Goal: Task Accomplishment & Management: Manage account settings

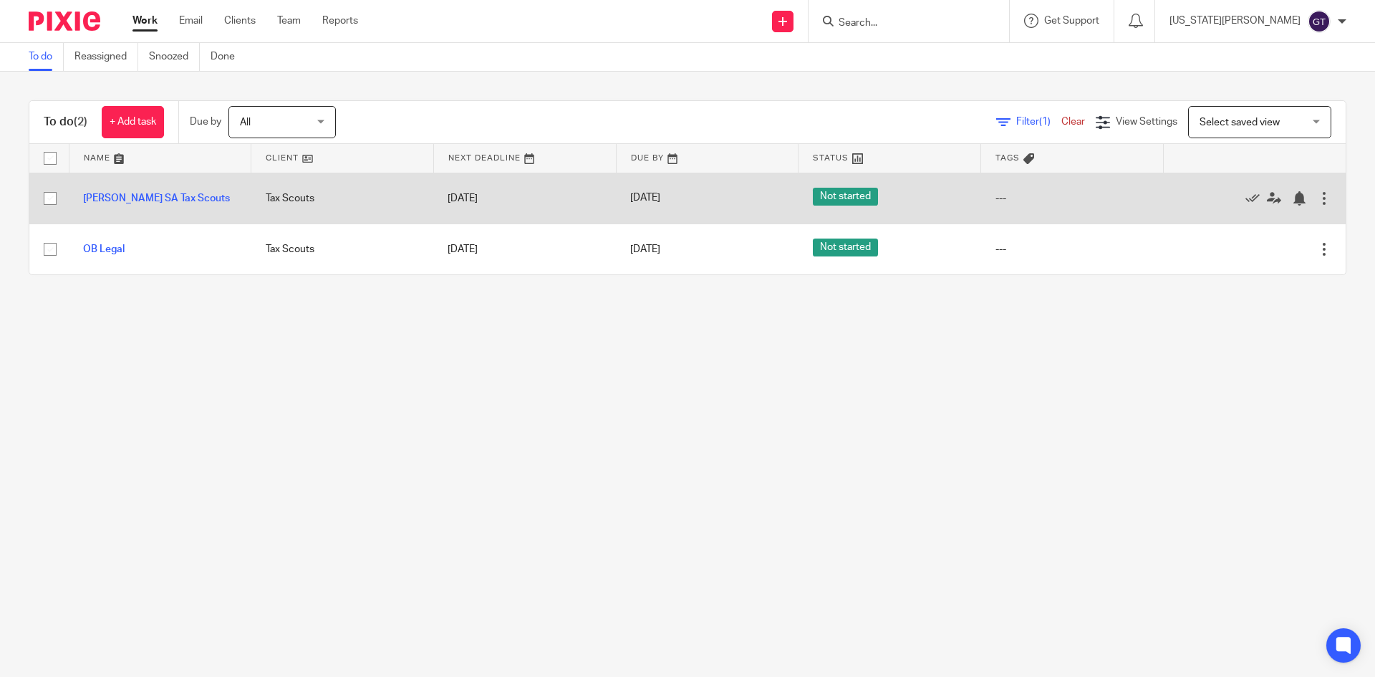
click at [1317, 198] on div at bounding box center [1324, 198] width 14 height 14
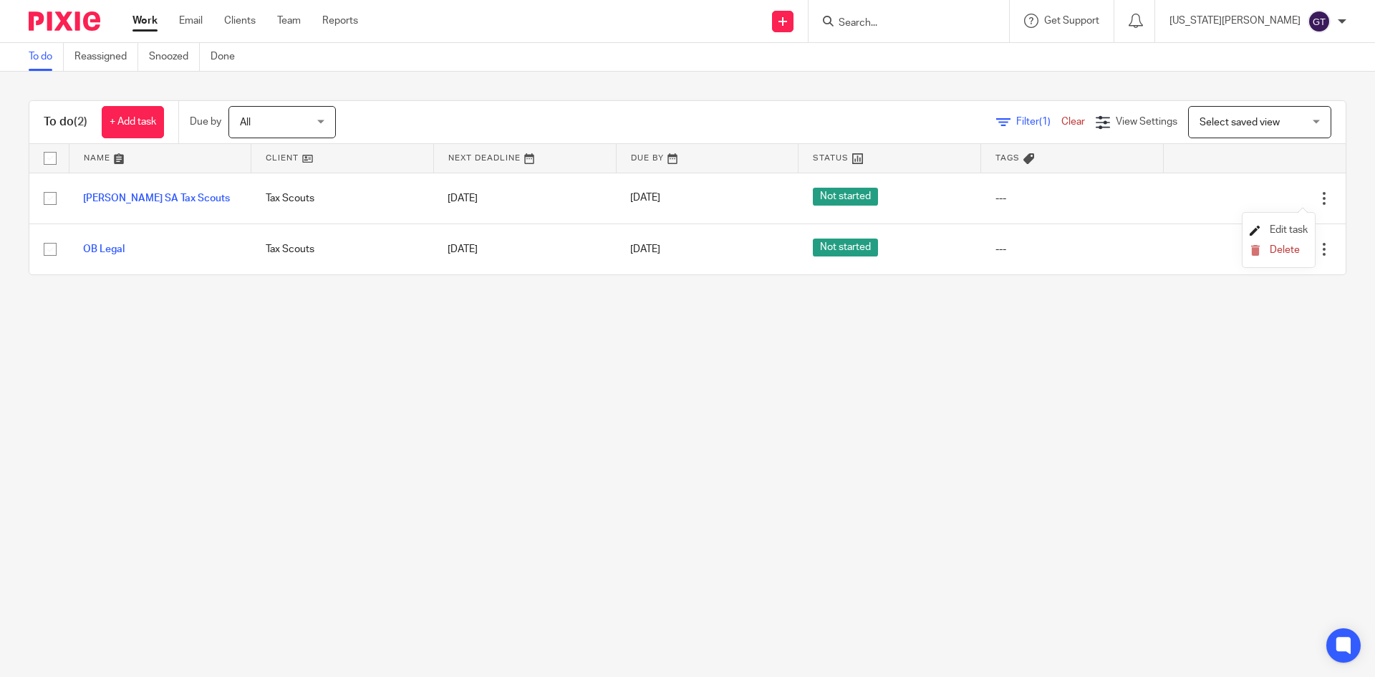
click at [1285, 228] on span "Edit task" at bounding box center [1289, 230] width 38 height 10
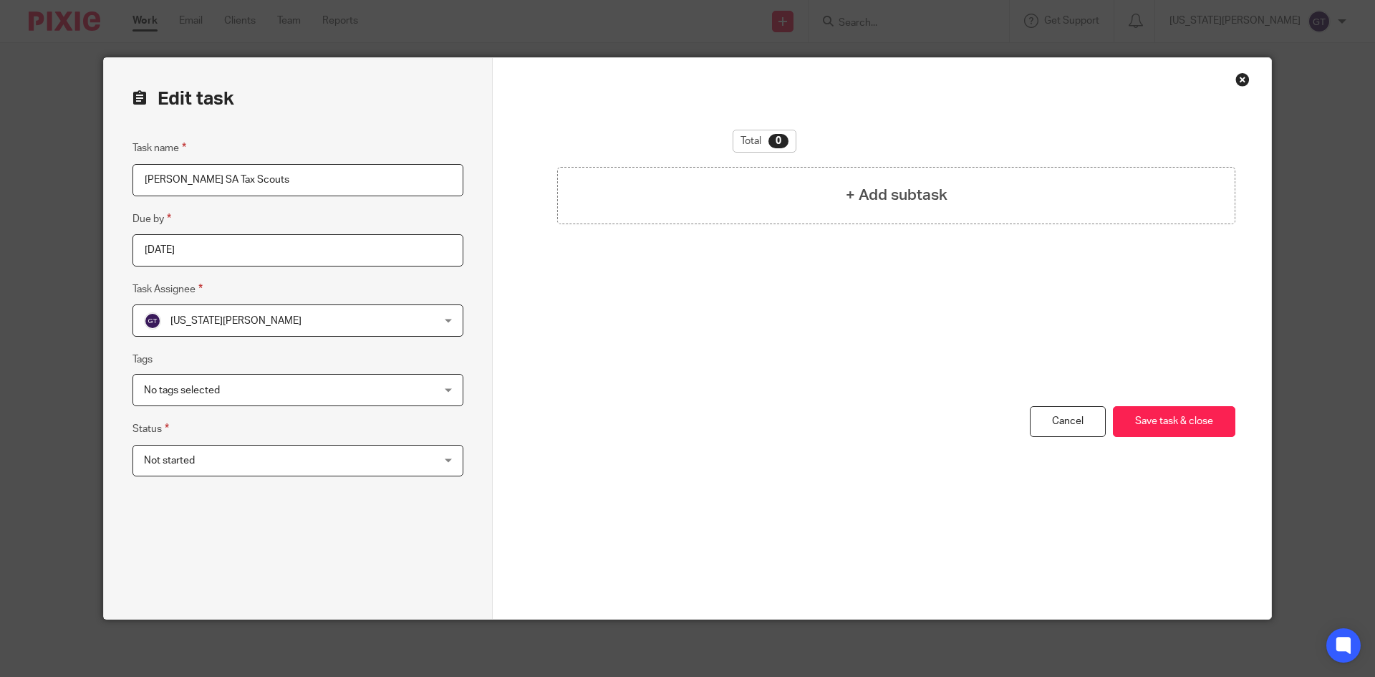
click at [194, 461] on span "Not started" at bounding box center [271, 461] width 255 height 30
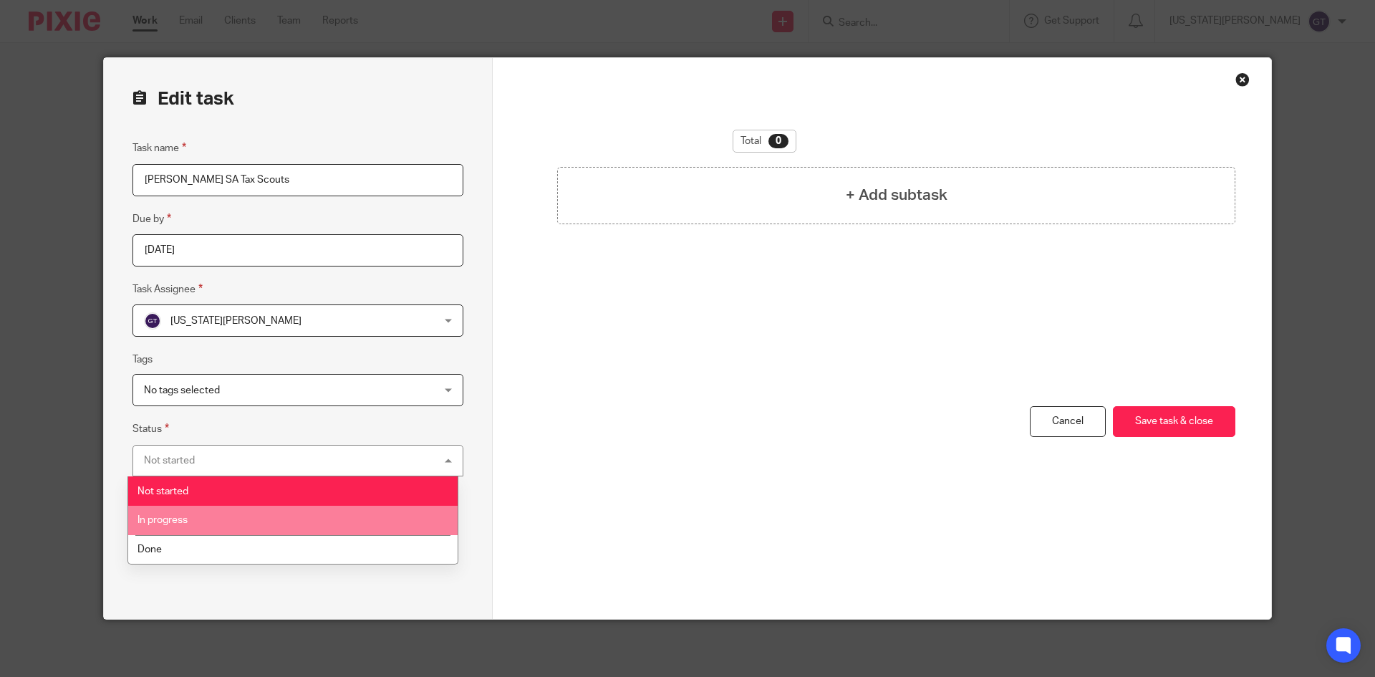
click at [191, 522] on li "In progress" at bounding box center [293, 520] width 330 height 29
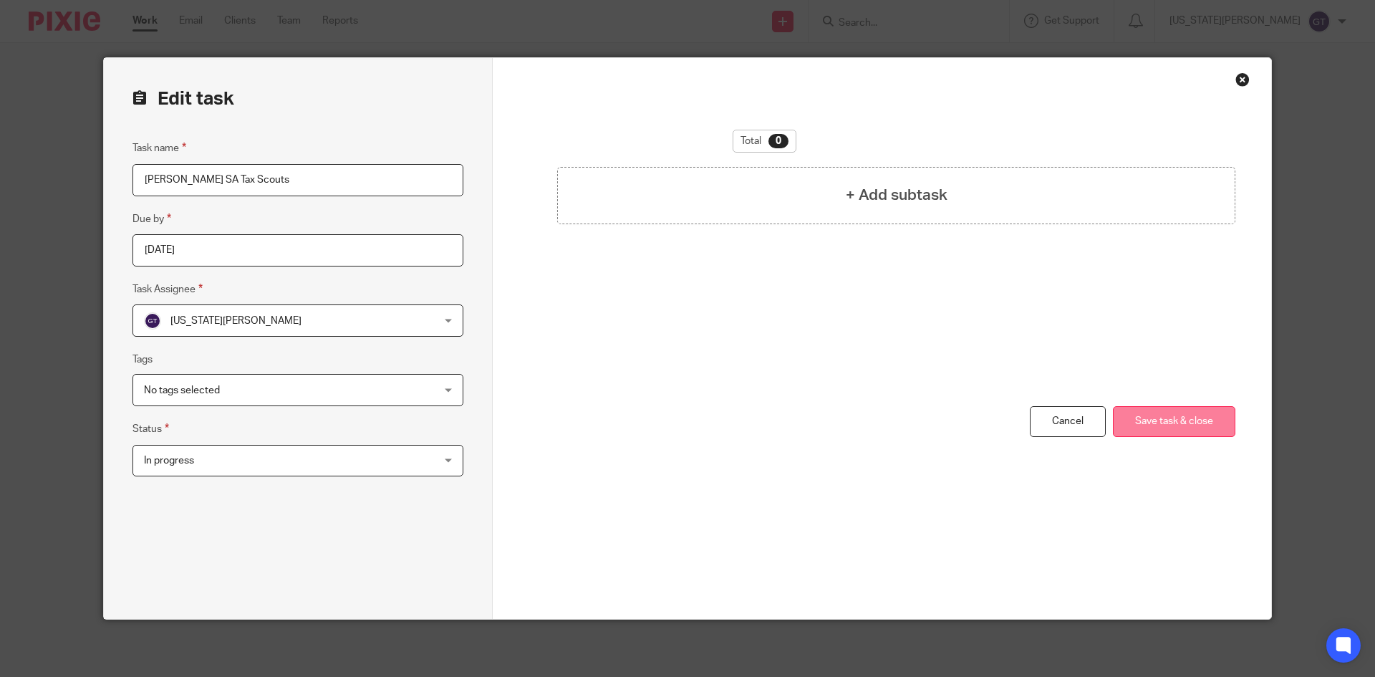
click at [1166, 428] on button "Save task & close" at bounding box center [1174, 421] width 122 height 31
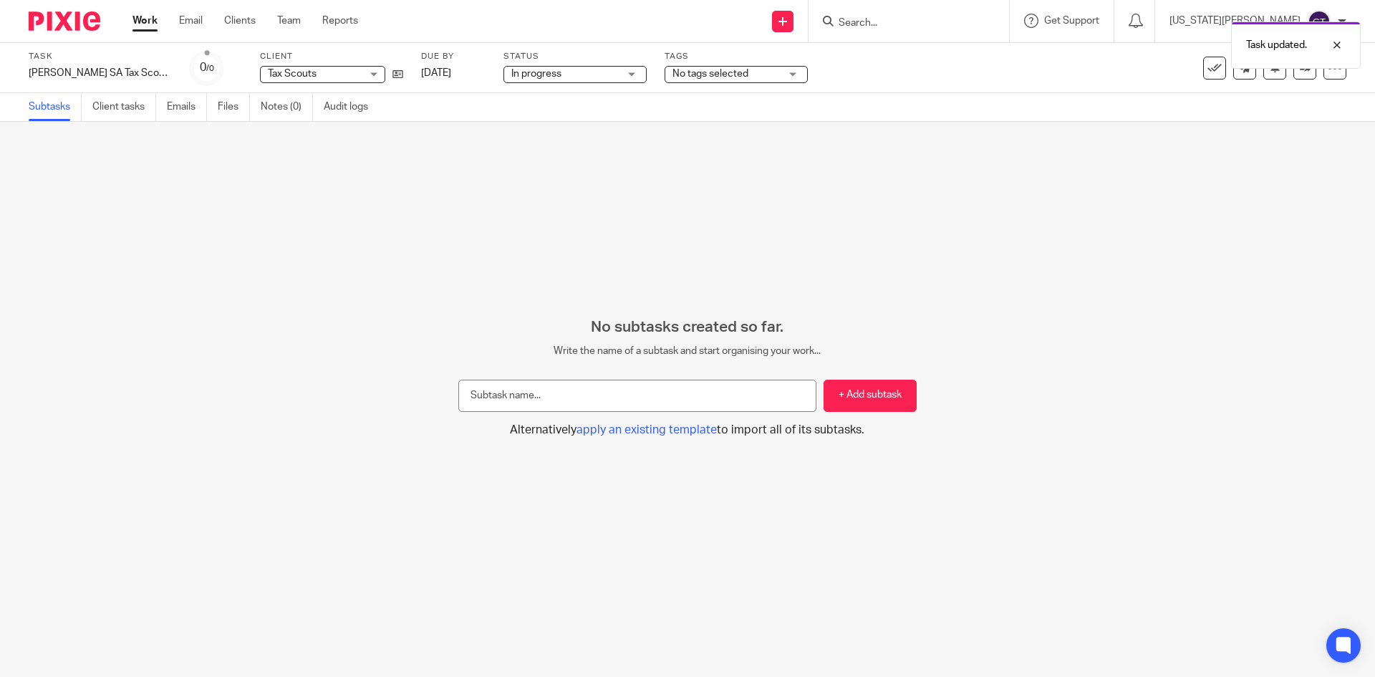
click at [149, 26] on link "Work" at bounding box center [145, 21] width 25 height 14
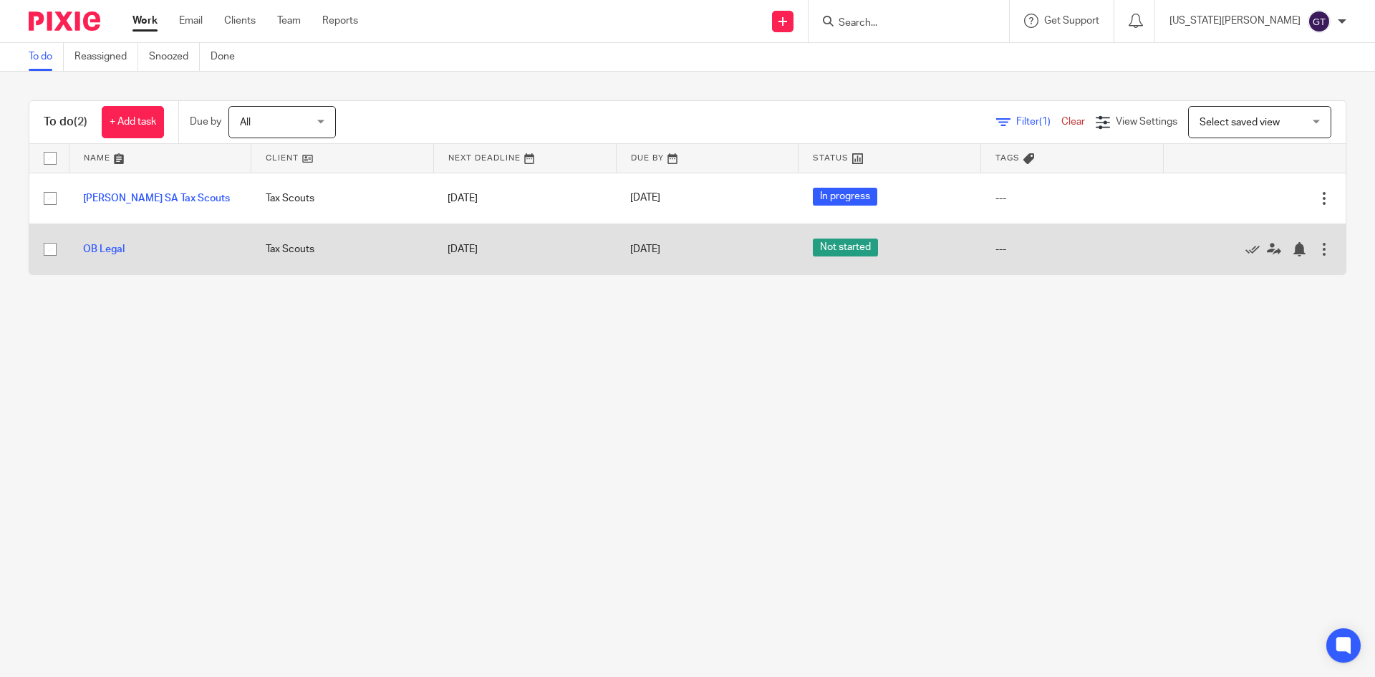
click at [1317, 247] on div at bounding box center [1324, 249] width 14 height 14
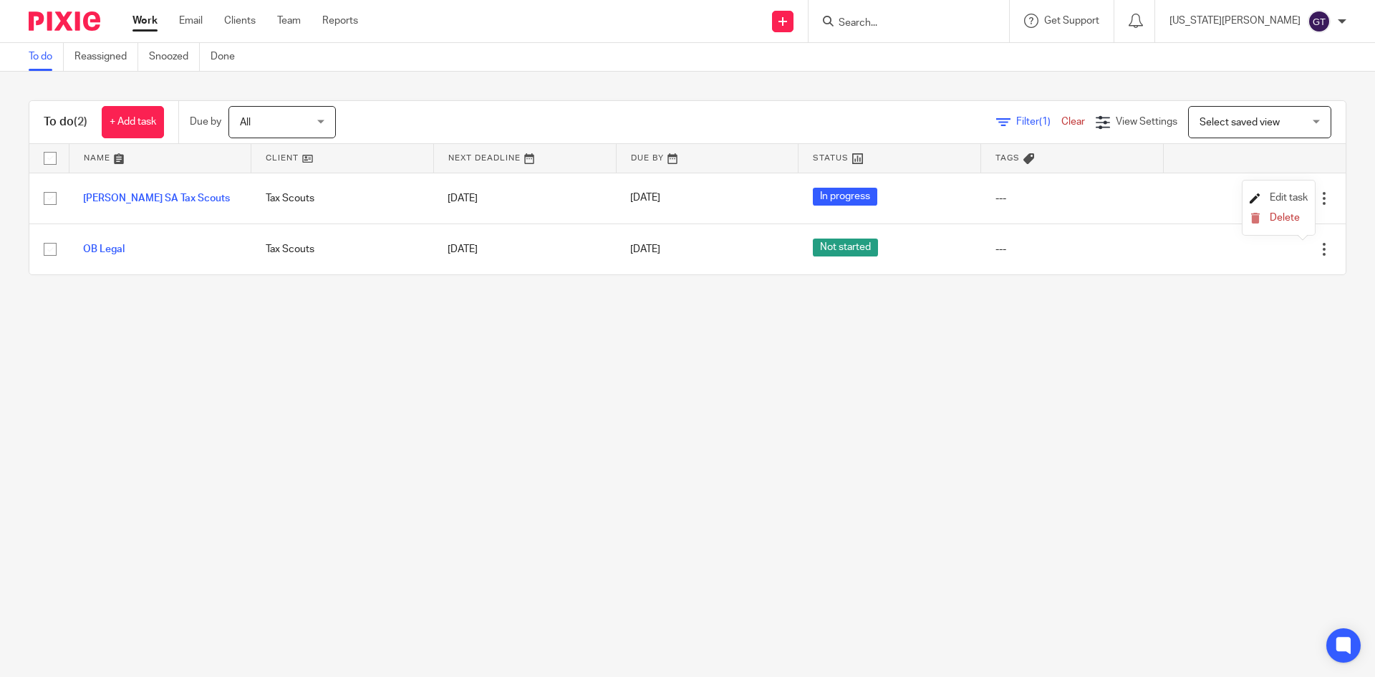
click at [1300, 199] on span "Edit task" at bounding box center [1289, 198] width 38 height 10
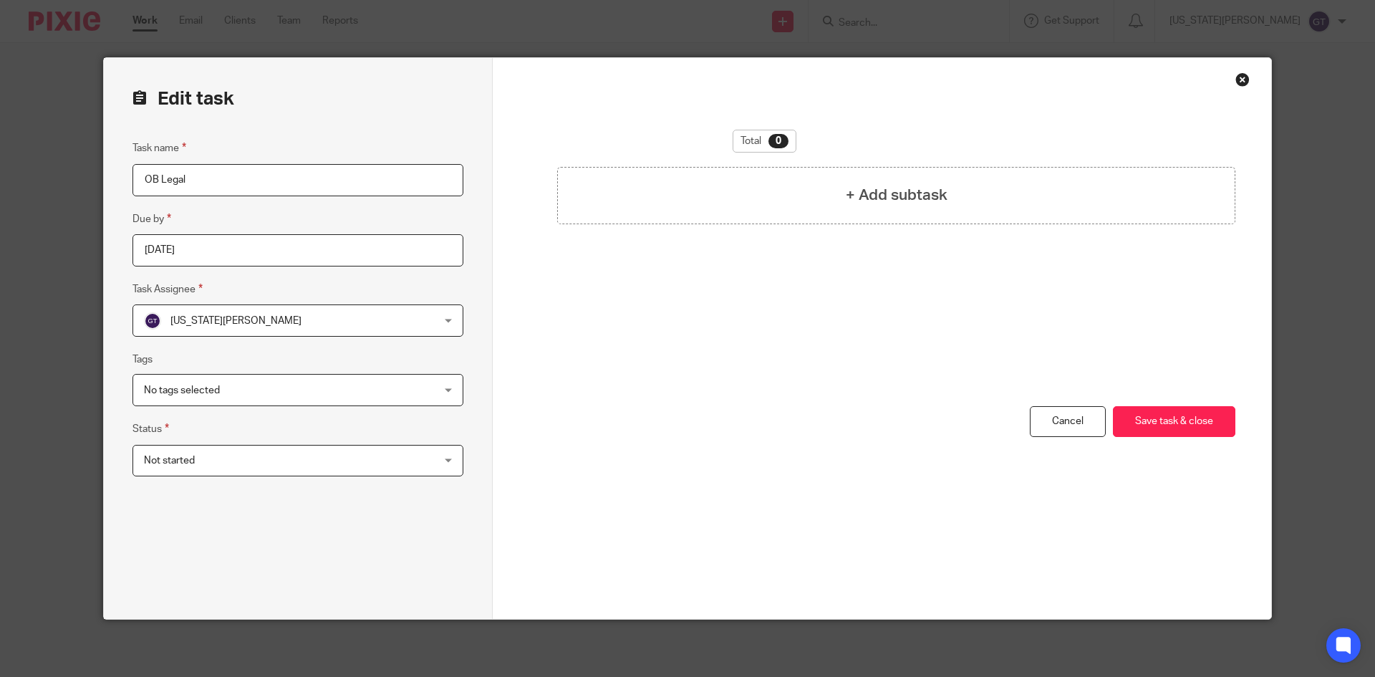
click at [211, 466] on span "Not started" at bounding box center [271, 461] width 255 height 30
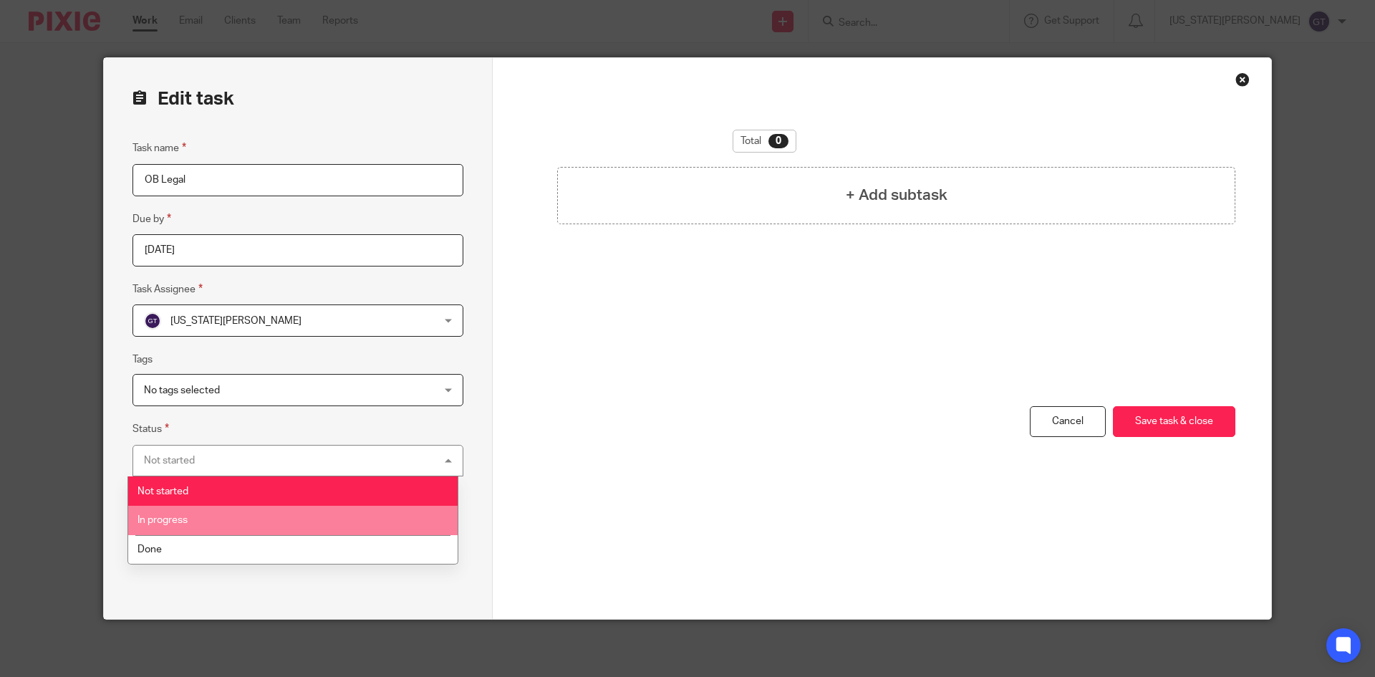
click at [205, 512] on li "In progress" at bounding box center [293, 520] width 330 height 29
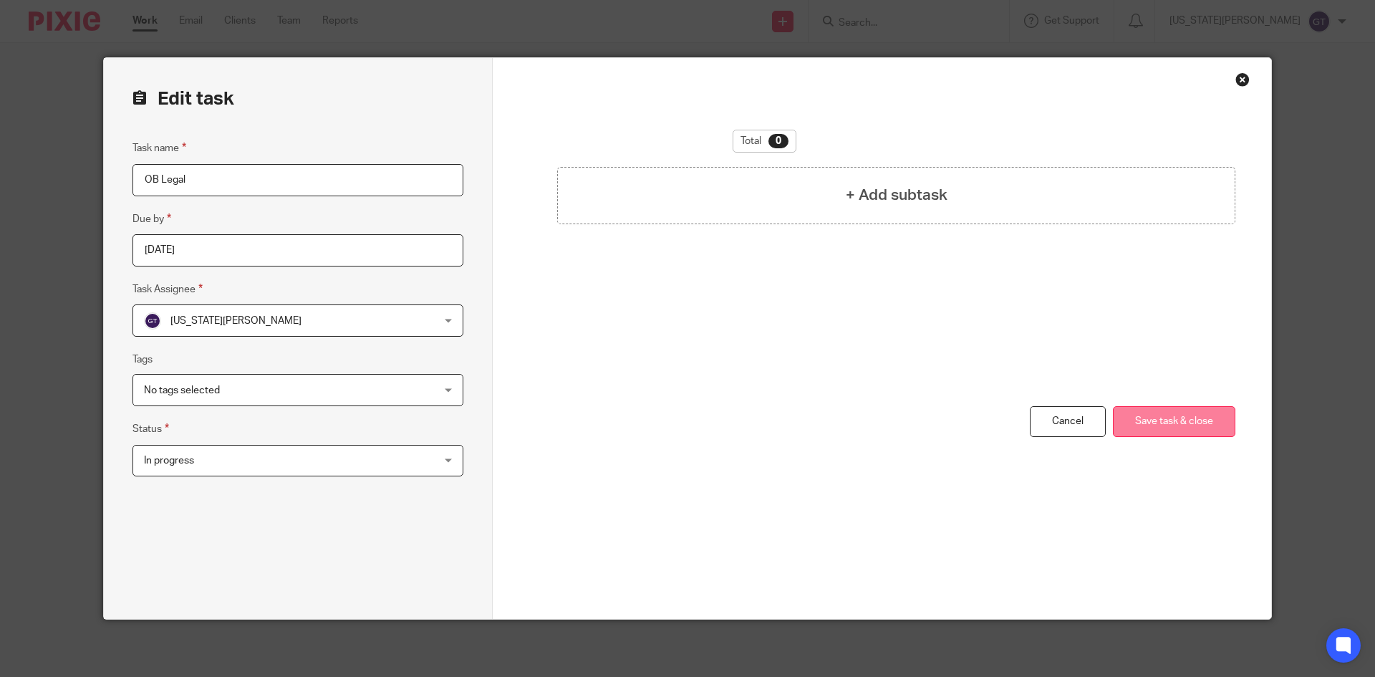
click at [1149, 420] on button "Save task & close" at bounding box center [1174, 421] width 122 height 31
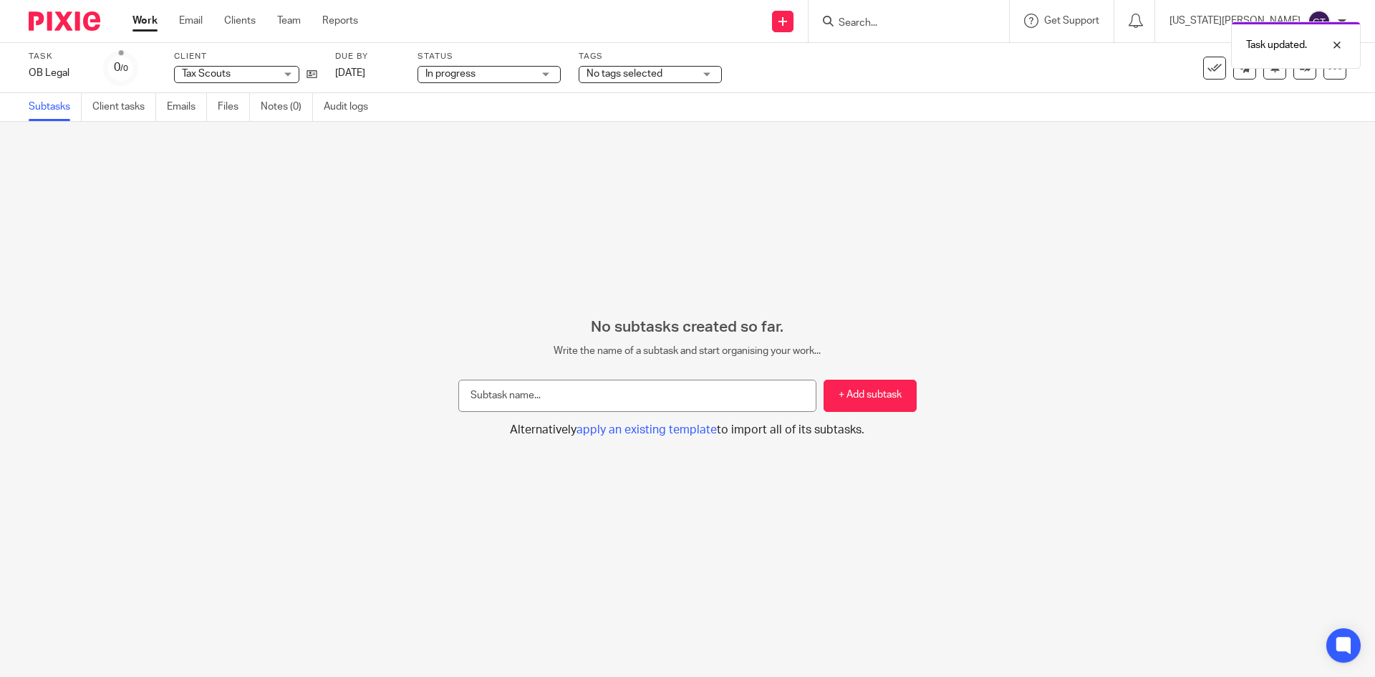
click at [150, 24] on link "Work" at bounding box center [145, 21] width 25 height 14
